Goal: Navigation & Orientation: Find specific page/section

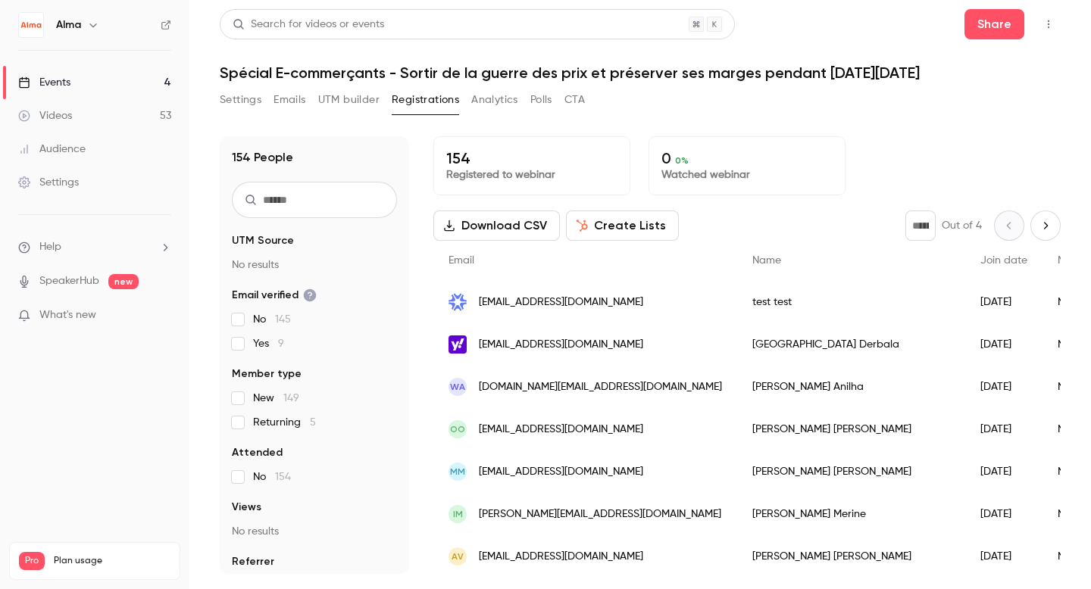
click at [64, 117] on div "Videos" at bounding box center [45, 115] width 54 height 15
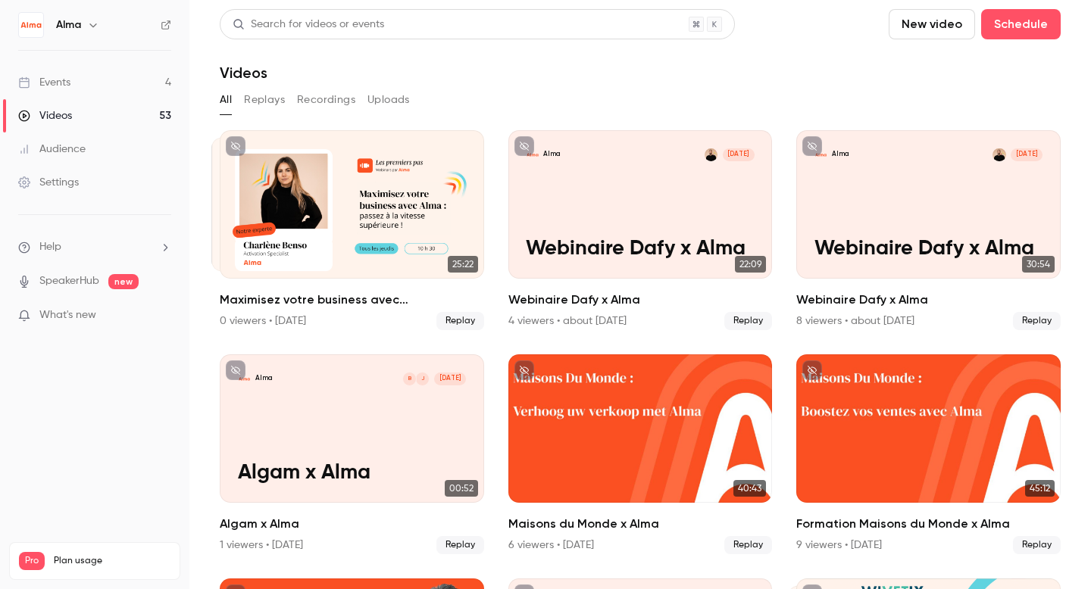
click at [261, 92] on button "Replays" at bounding box center [264, 100] width 41 height 24
